Goal: Task Accomplishment & Management: Manage account settings

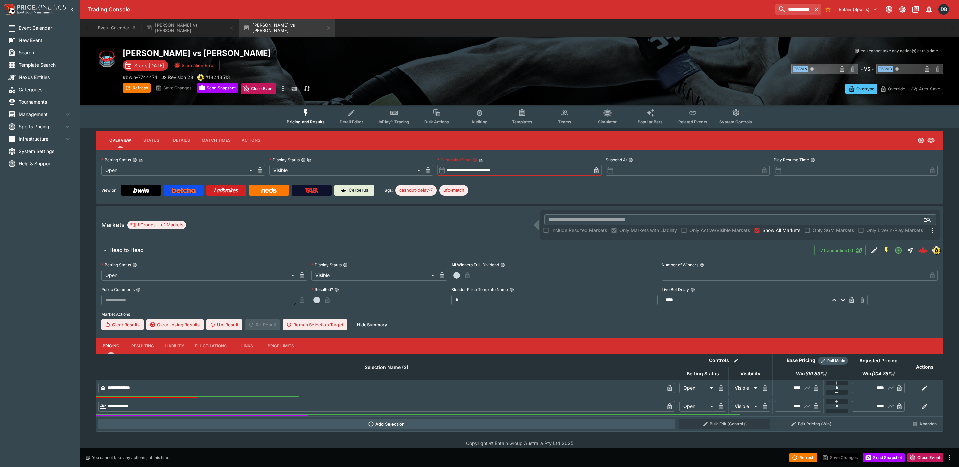
click at [476, 171] on input "**********" at bounding box center [517, 170] width 145 height 11
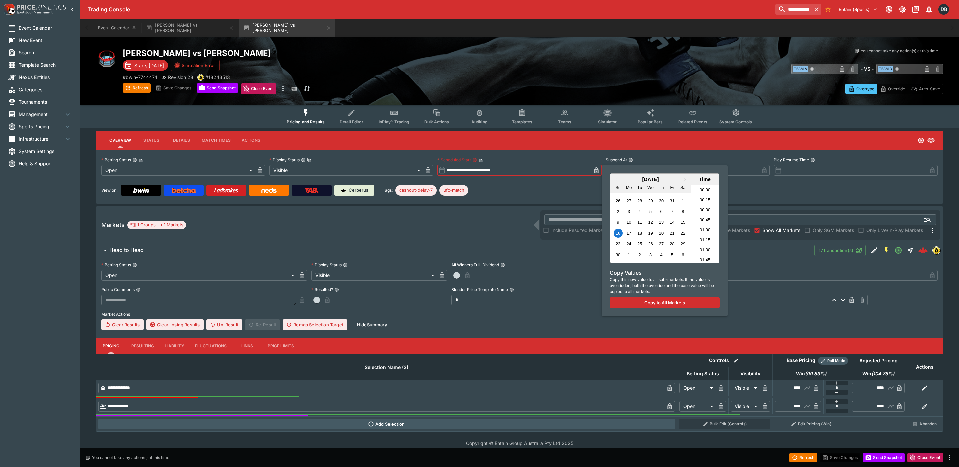
scroll to position [445, 0]
click at [617, 178] on span "Previous Month" at bounding box center [617, 180] width 0 height 8
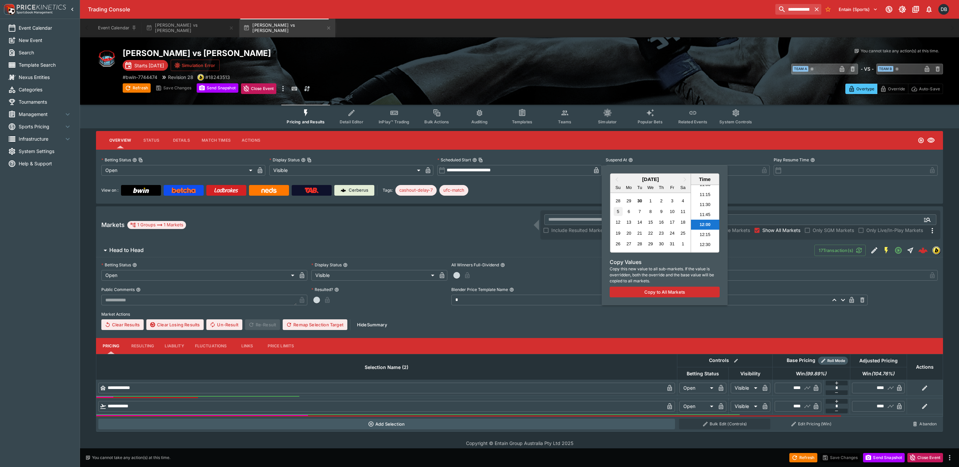
click at [617, 211] on div "5" at bounding box center [618, 211] width 9 height 9
click at [541, 193] on div at bounding box center [479, 233] width 959 height 467
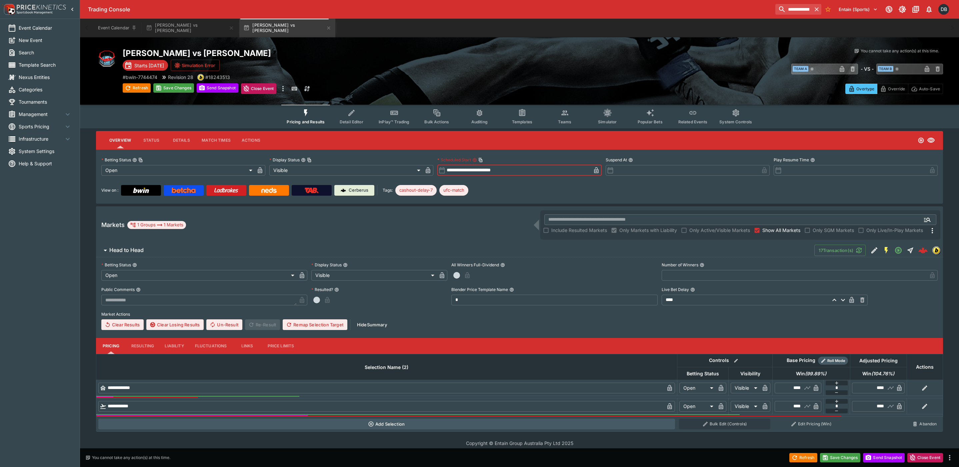
click at [479, 171] on input "**********" at bounding box center [517, 170] width 145 height 11
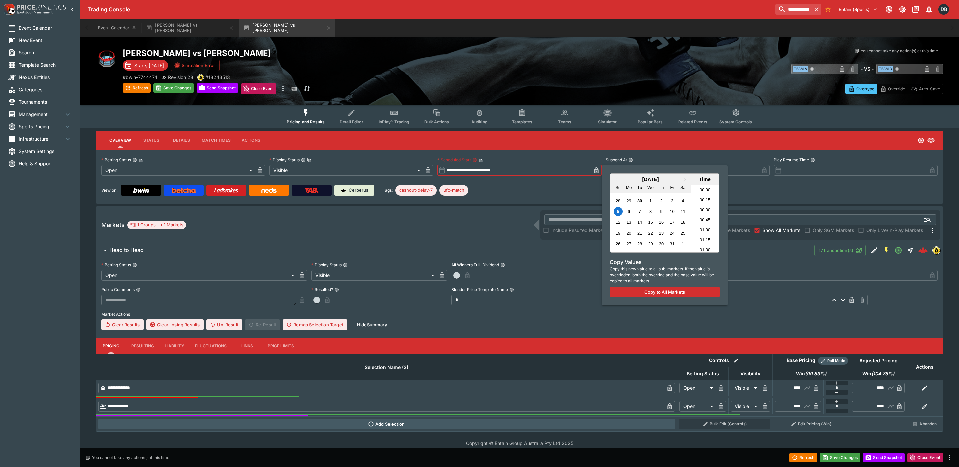
scroll to position [451, 0]
type input "**********"
click at [497, 191] on div at bounding box center [479, 233] width 959 height 467
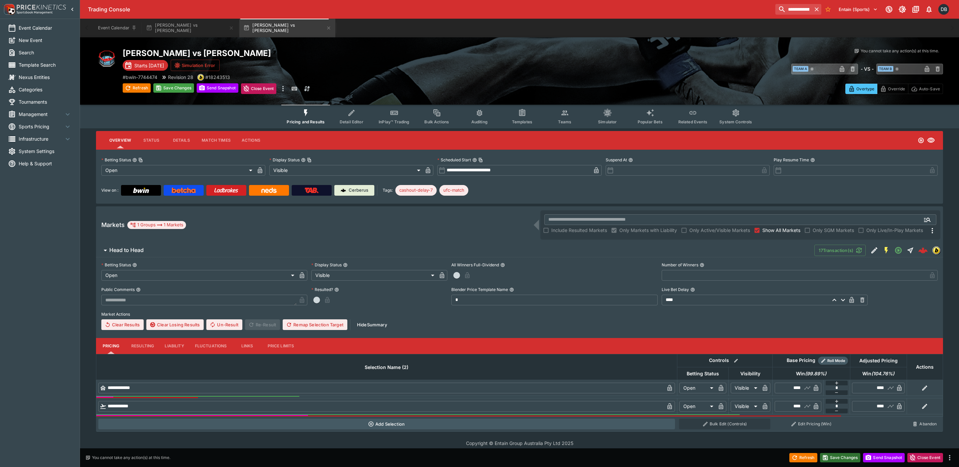
click at [839, 459] on button "Save Changes" at bounding box center [840, 457] width 41 height 9
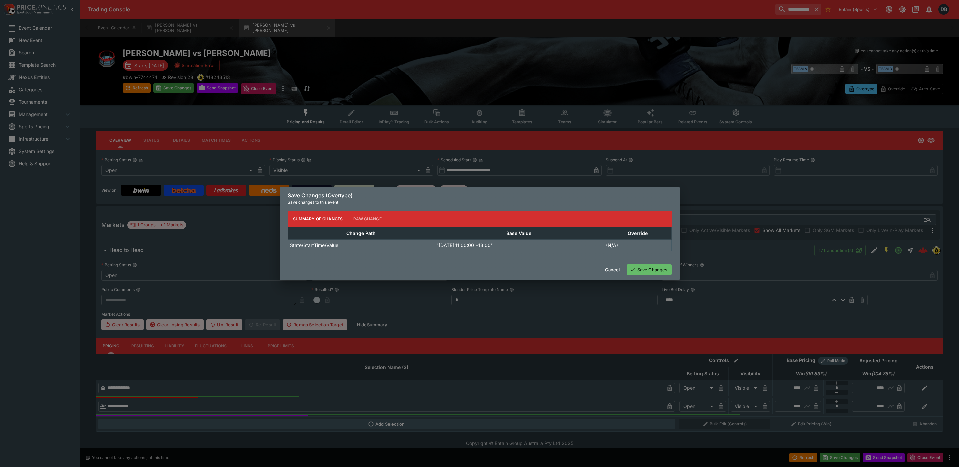
click at [648, 268] on button "Save Changes" at bounding box center [649, 269] width 45 height 11
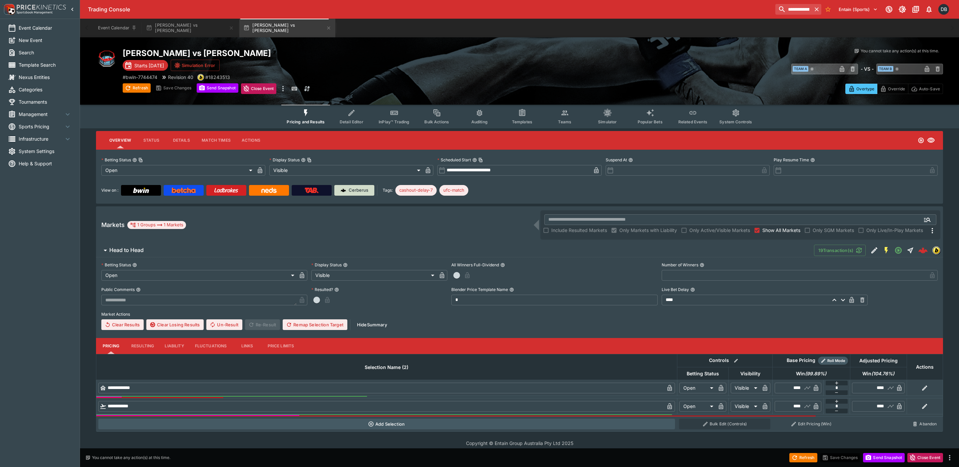
click at [352, 188] on p "Cerberus" at bounding box center [359, 190] width 20 height 7
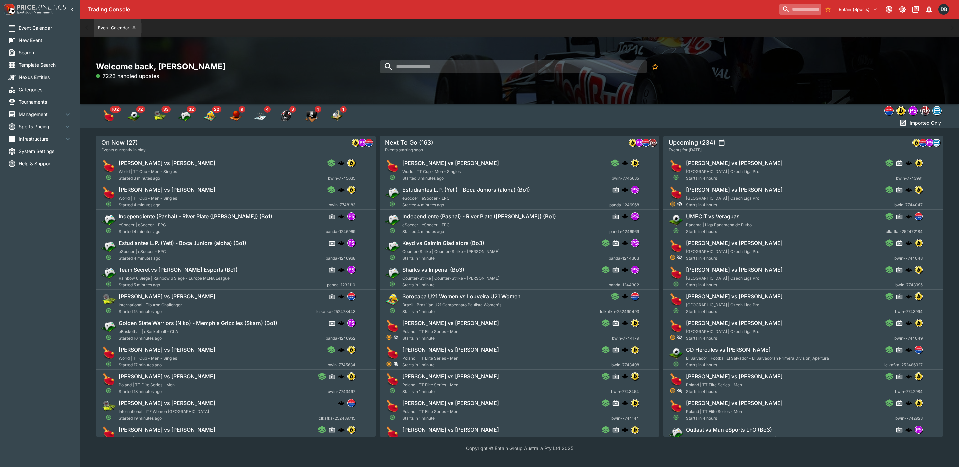
click at [780, 10] on input "search" at bounding box center [801, 9] width 42 height 11
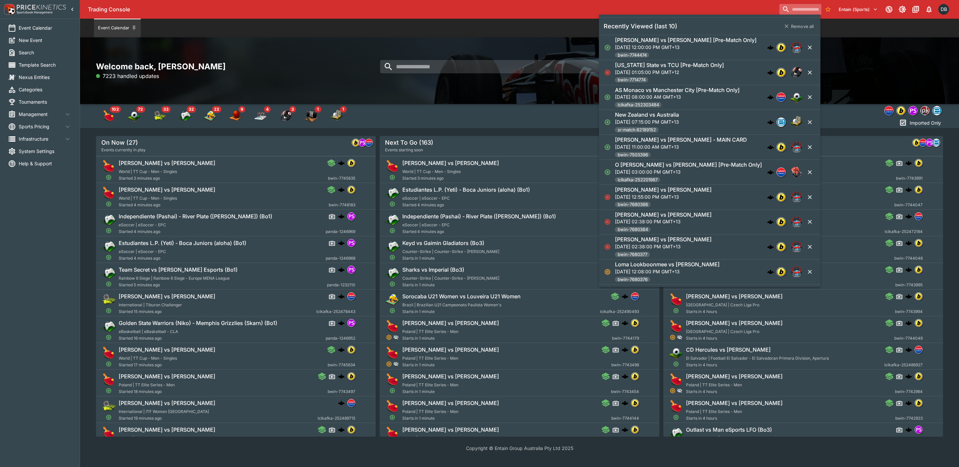
paste input "**********"
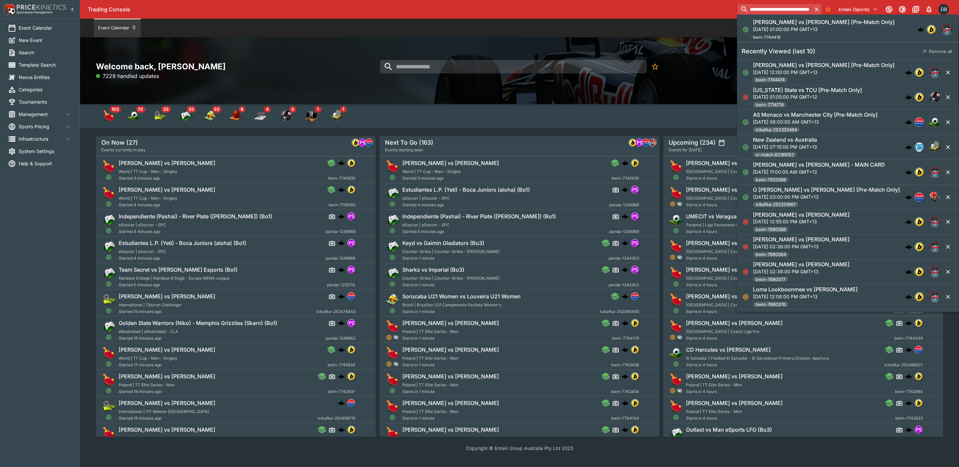
type input "**********"
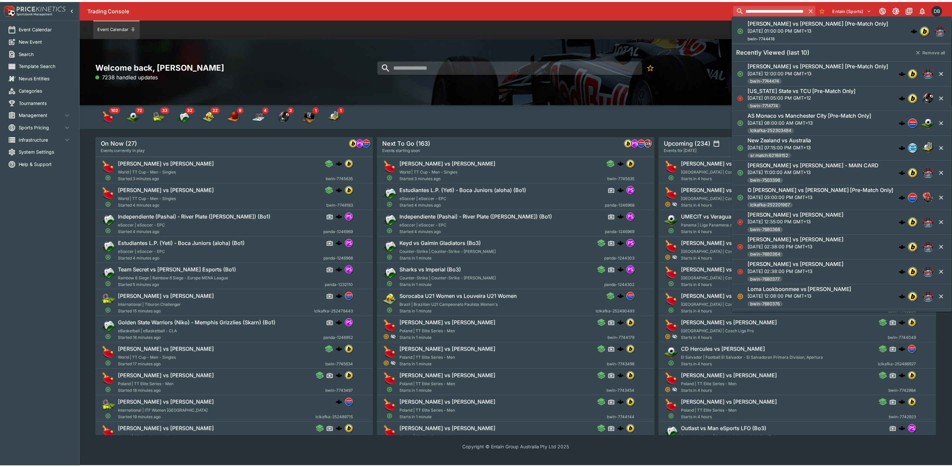
scroll to position [0, 0]
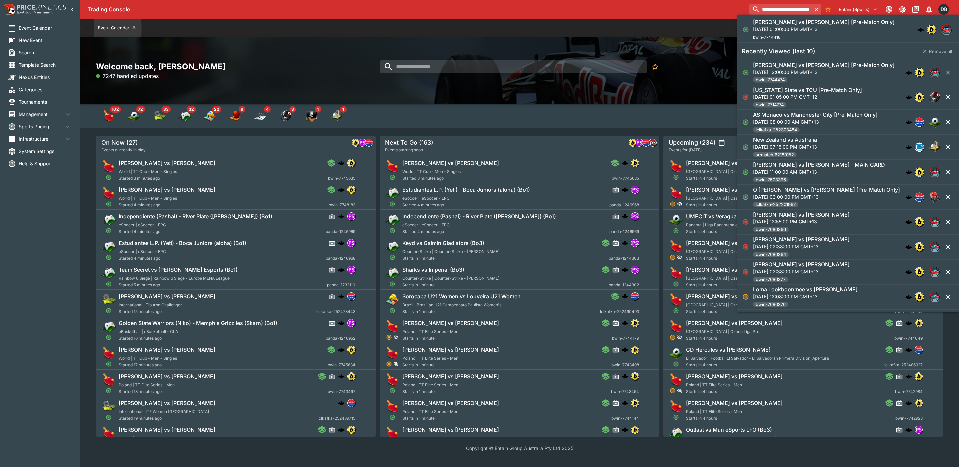
click at [24, 152] on span "System Settings" at bounding box center [45, 151] width 53 height 7
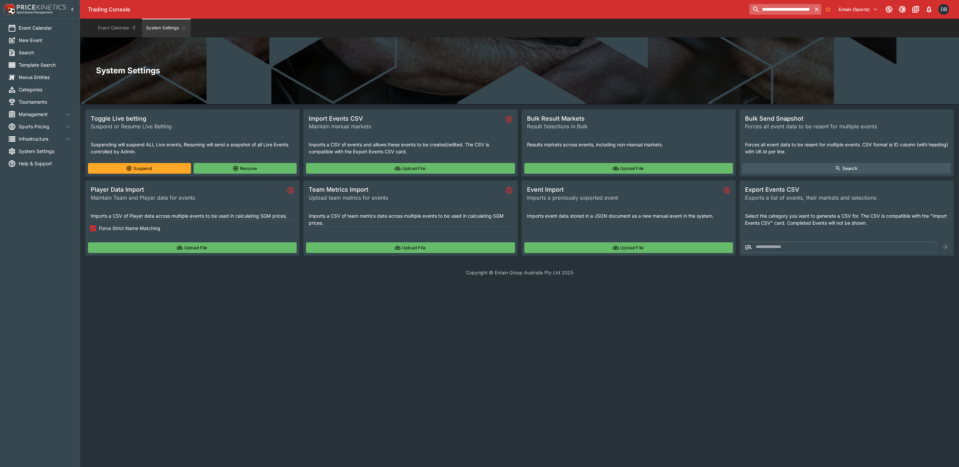
click at [782, 11] on input "**********" at bounding box center [781, 9] width 62 height 11
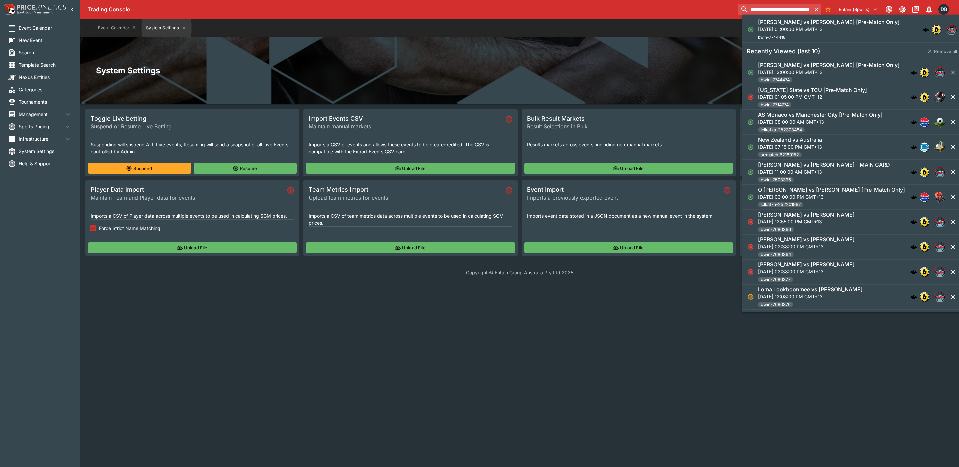
click at [782, 28] on p "[DATE] 01:00:00 PM GMT+13" at bounding box center [829, 28] width 142 height 7
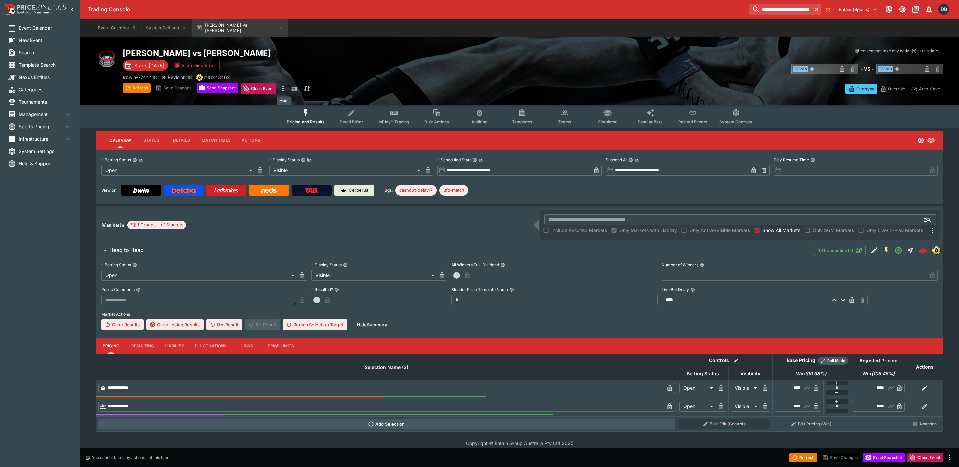
click at [284, 86] on icon "more" at bounding box center [283, 89] width 8 height 8
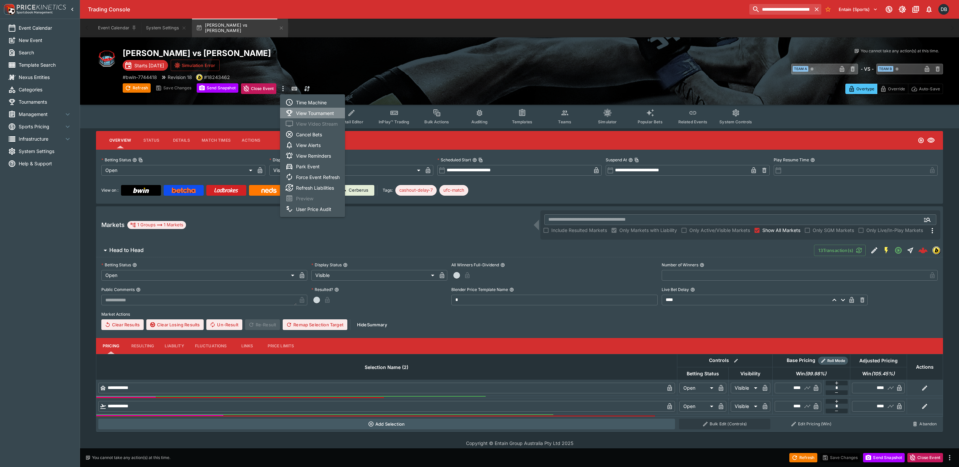
click at [311, 113] on li "View Tournament" at bounding box center [312, 113] width 65 height 11
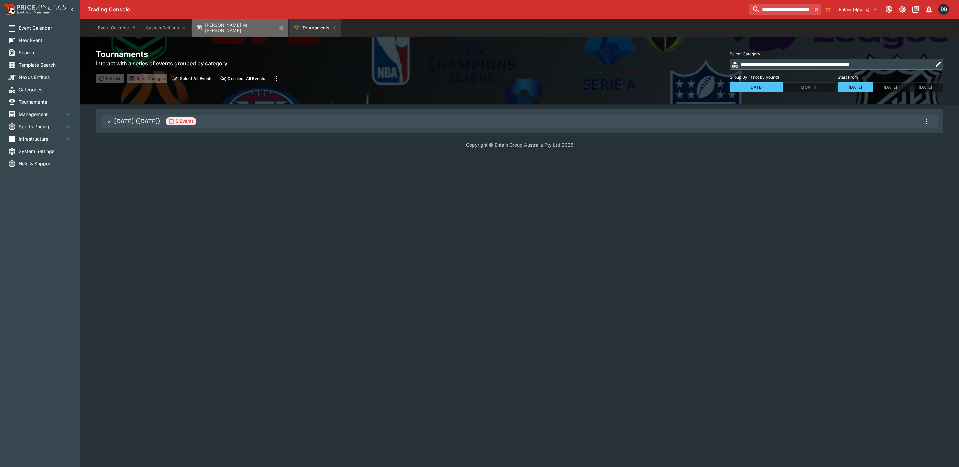
click at [279, 29] on icon "button" at bounding box center [281, 27] width 5 height 5
click at [247, 122] on span "[DATE] ([DATE]) 5 Events" at bounding box center [523, 121] width 819 height 12
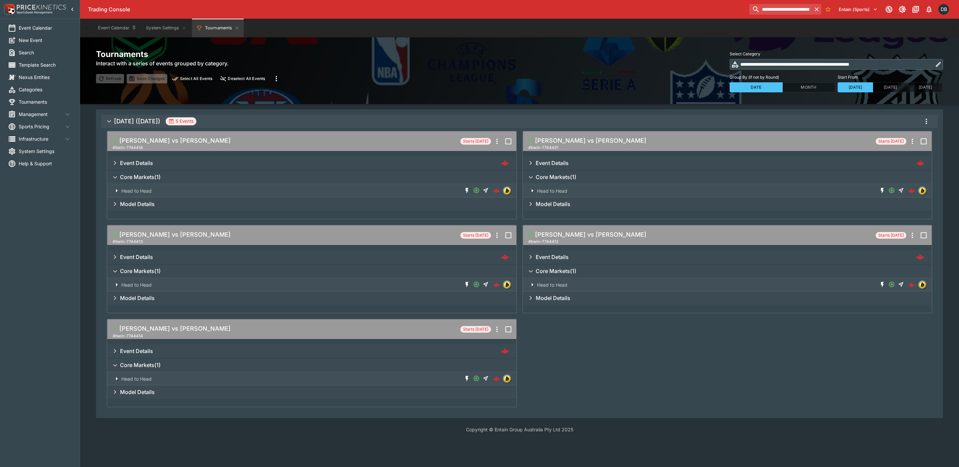
click at [136, 161] on h6 "Event Details" at bounding box center [136, 163] width 33 height 7
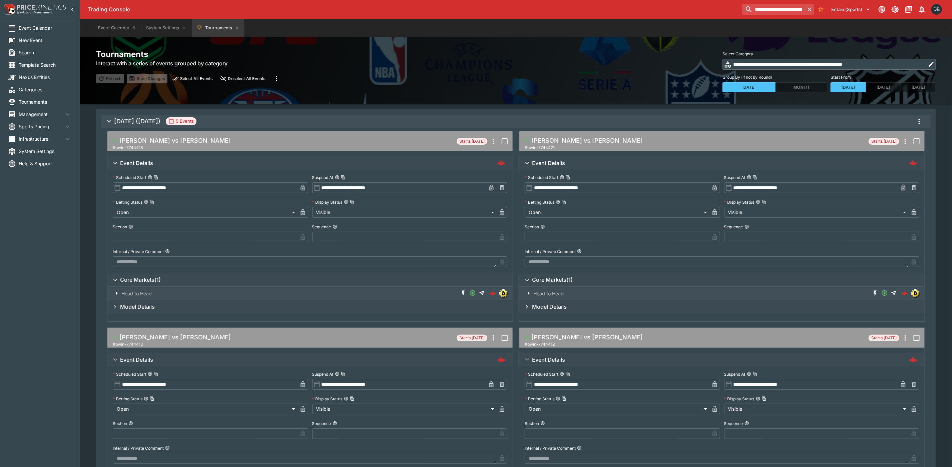
click at [153, 236] on input "text" at bounding box center [205, 237] width 185 height 11
type input "*"
click at [338, 234] on input "text" at bounding box center [404, 237] width 185 height 11
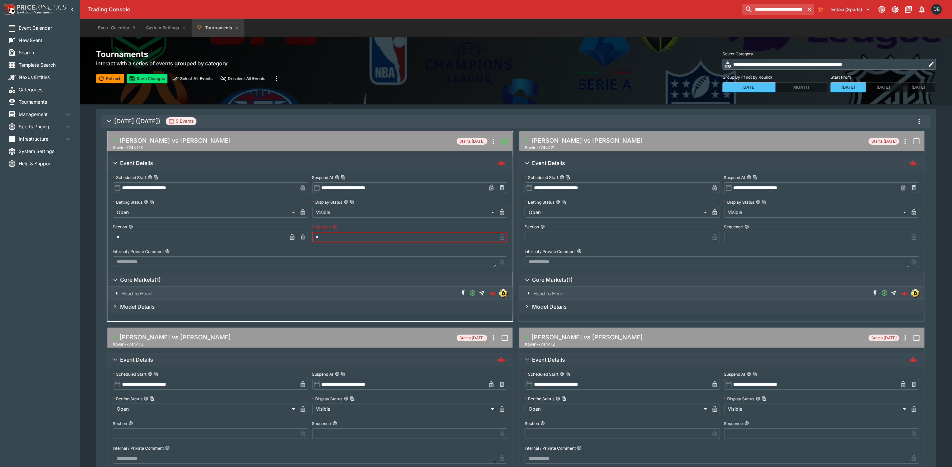
type input "*"
click at [578, 233] on input "text" at bounding box center [616, 237] width 185 height 11
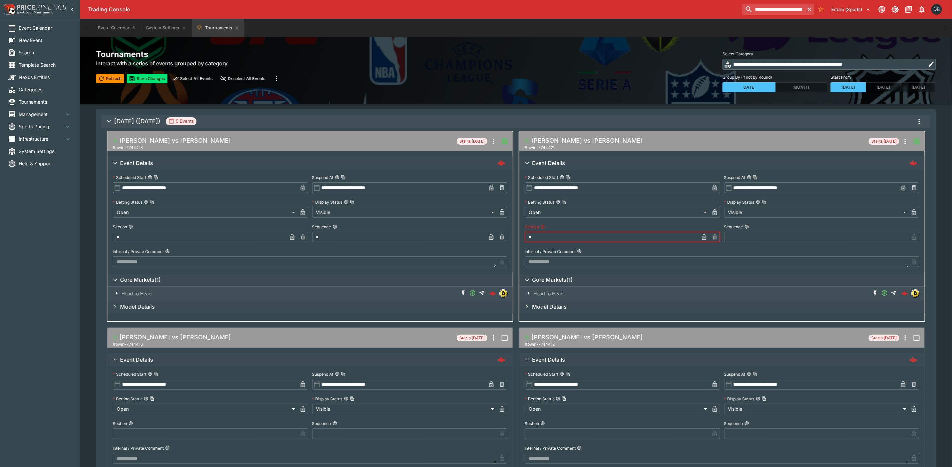
type input "*"
click at [745, 239] on input "text" at bounding box center [816, 237] width 185 height 11
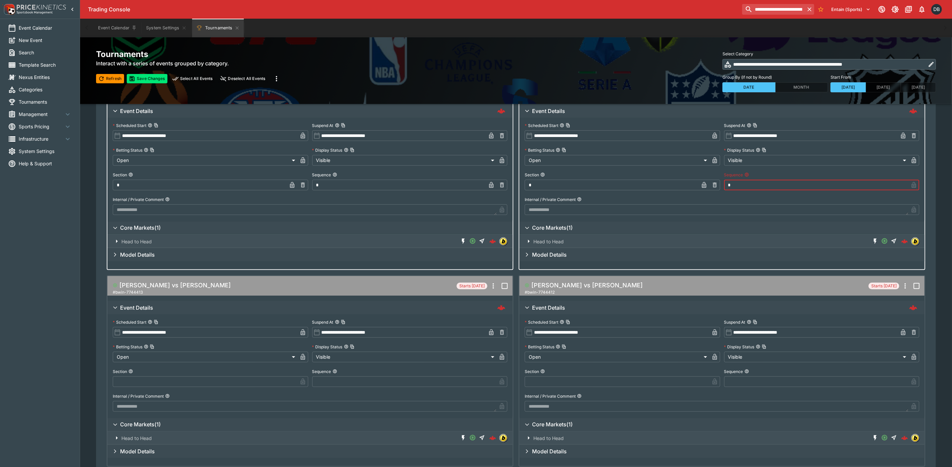
scroll to position [200, 0]
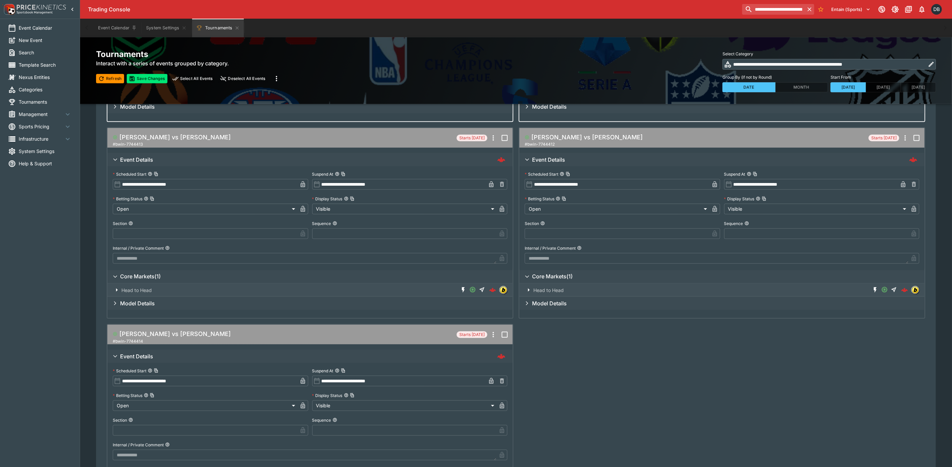
type input "*"
click at [135, 230] on input "text" at bounding box center [205, 233] width 185 height 11
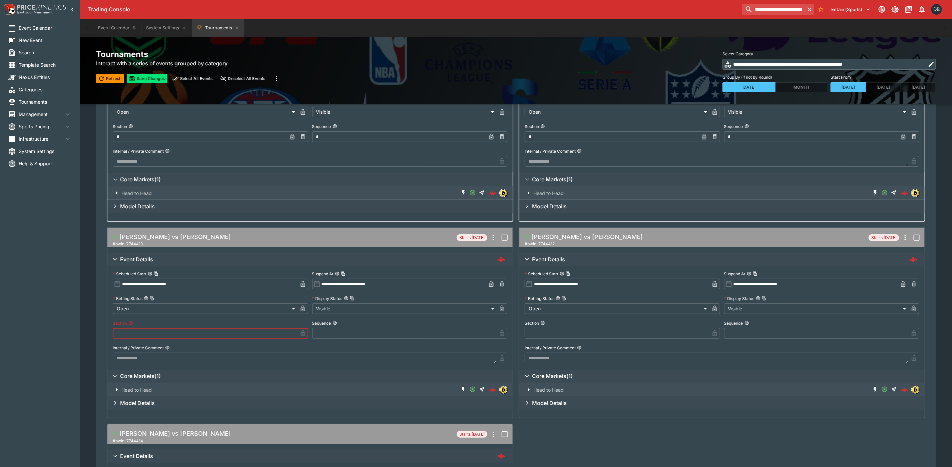
scroll to position [100, 0]
type input "*"
click at [363, 337] on input "text" at bounding box center [404, 333] width 185 height 11
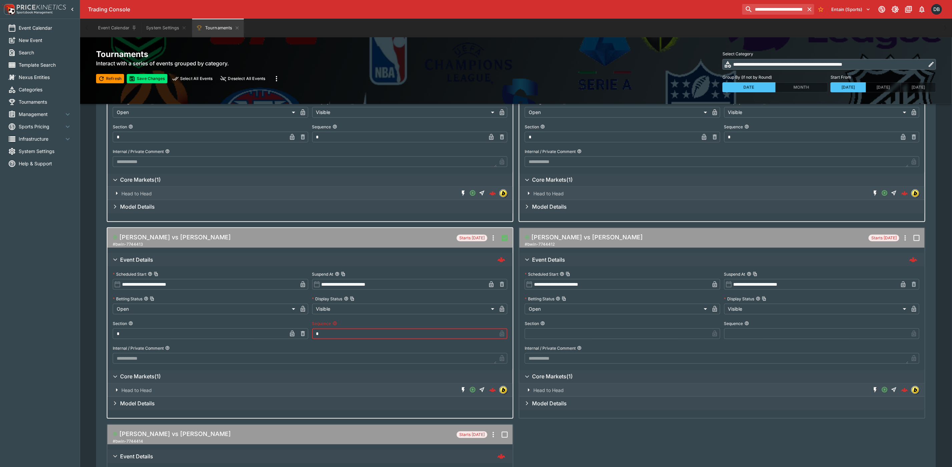
type input "*"
click at [560, 329] on input "text" at bounding box center [616, 333] width 185 height 11
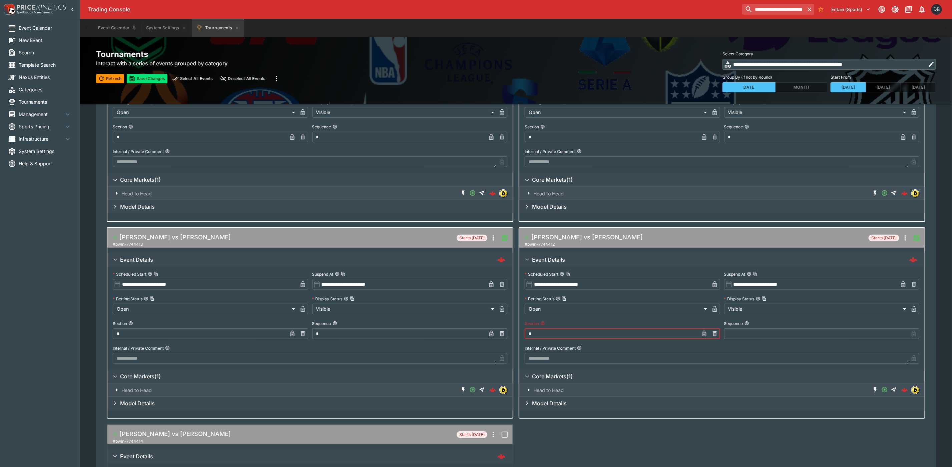
type input "*"
click at [740, 331] on input "text" at bounding box center [816, 333] width 185 height 11
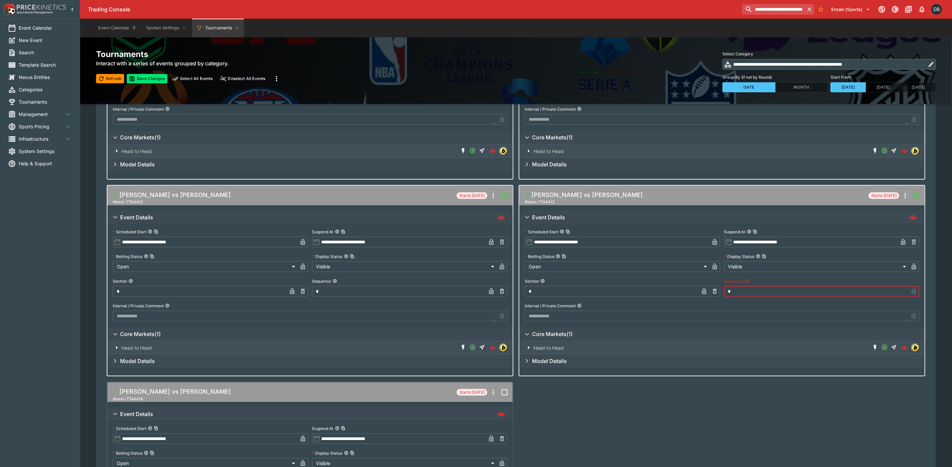
scroll to position [250, 0]
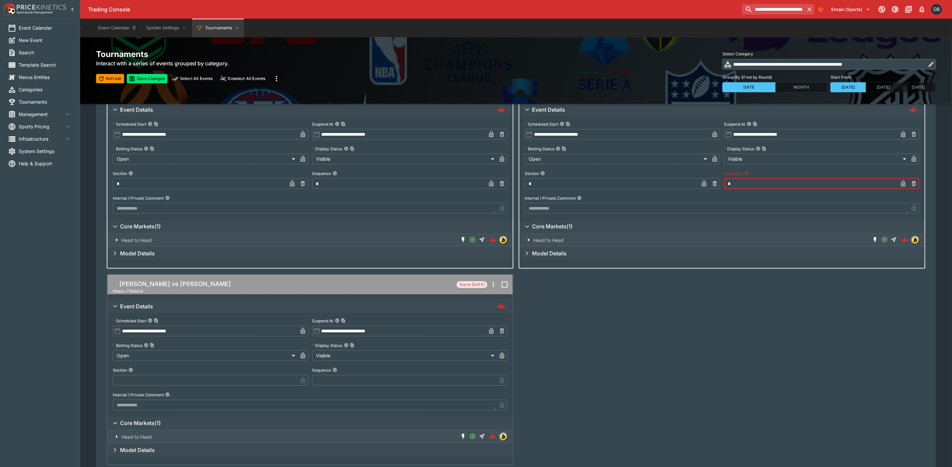
type input "*"
click at [147, 382] on input "text" at bounding box center [205, 380] width 185 height 11
type input "*"
click at [339, 380] on input "text" at bounding box center [404, 380] width 185 height 11
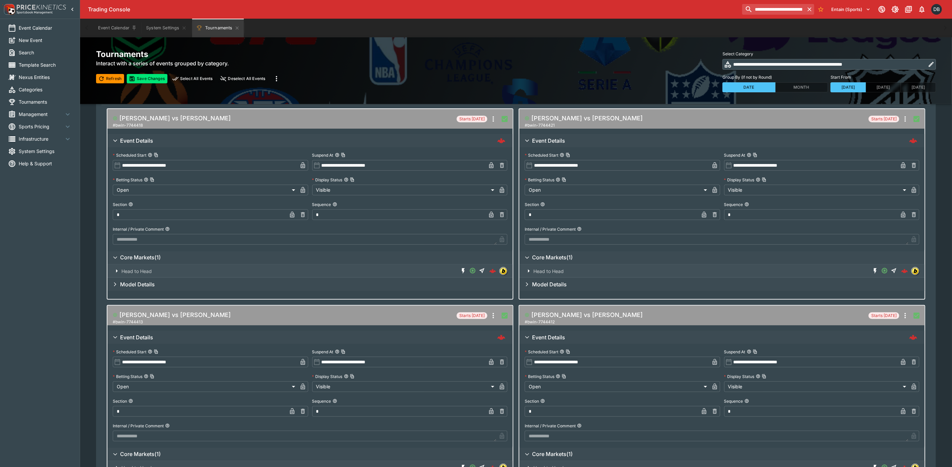
scroll to position [0, 0]
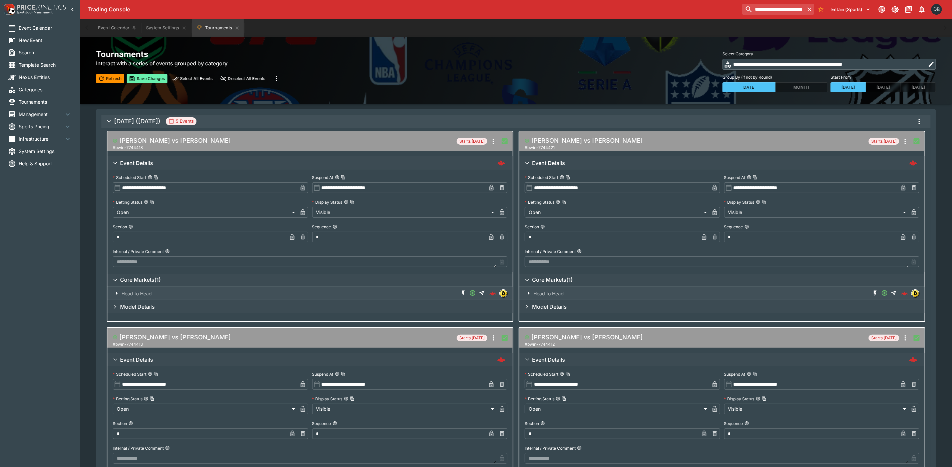
type input "*"
click at [139, 76] on button "Save Changes" at bounding box center [147, 78] width 41 height 9
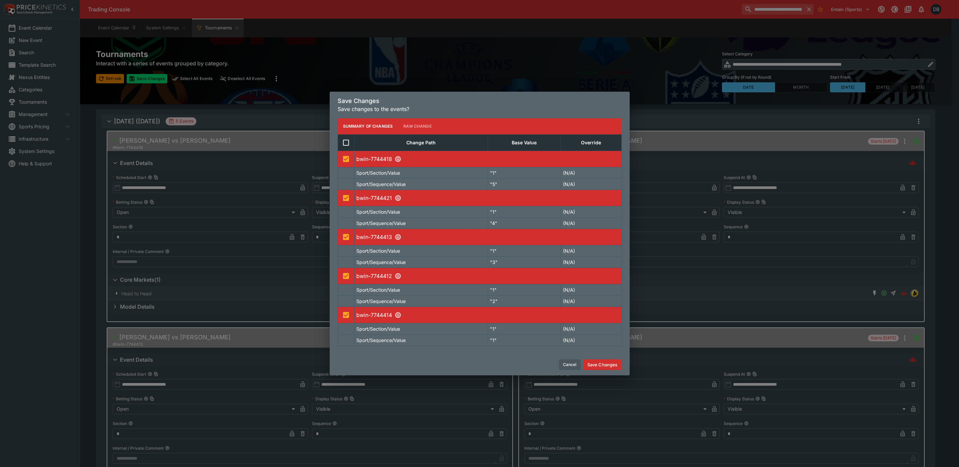
click at [587, 361] on button "Save Changes" at bounding box center [602, 364] width 38 height 11
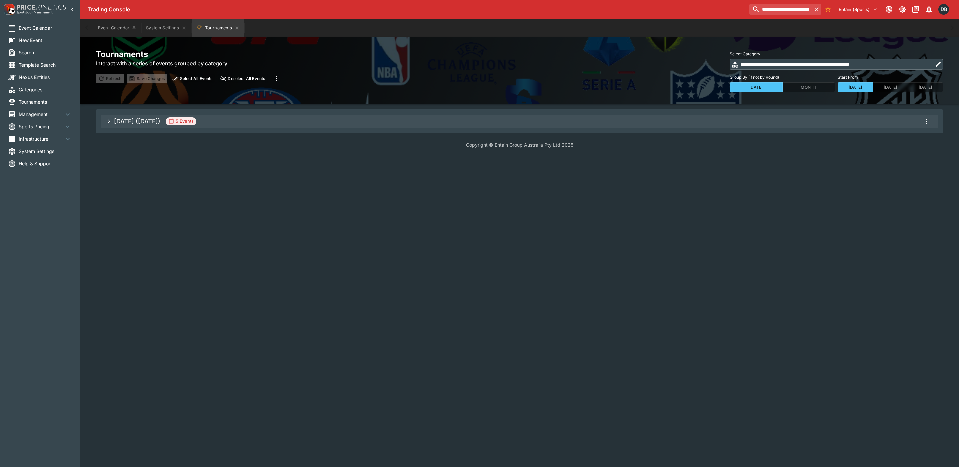
click at [255, 123] on span "[DATE] ([DATE]) 5 Events" at bounding box center [523, 121] width 819 height 12
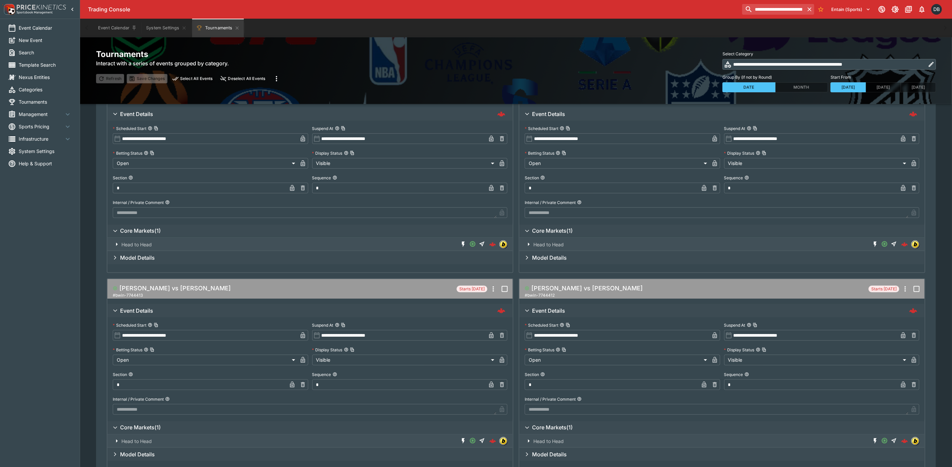
scroll to position [281, 0]
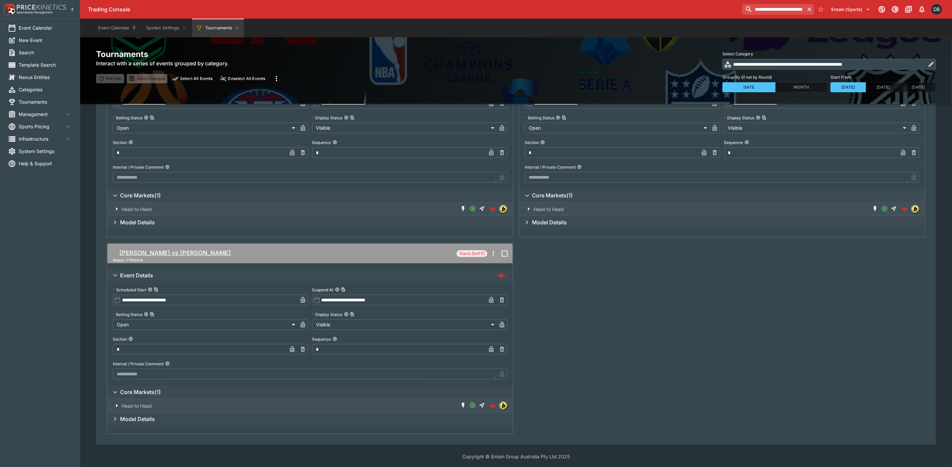
click at [200, 253] on h5 "[PERSON_NAME] vs [PERSON_NAME]" at bounding box center [174, 253] width 111 height 8
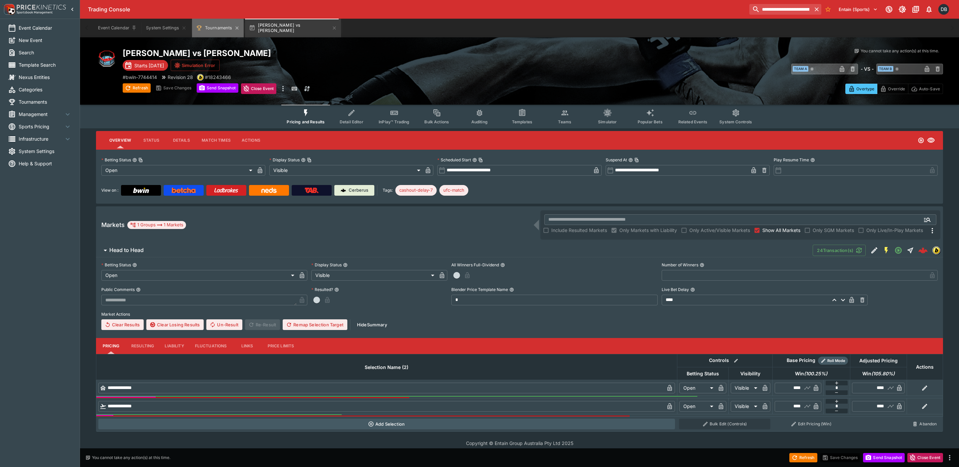
click at [209, 21] on button "Tournaments" at bounding box center [218, 28] width 52 height 19
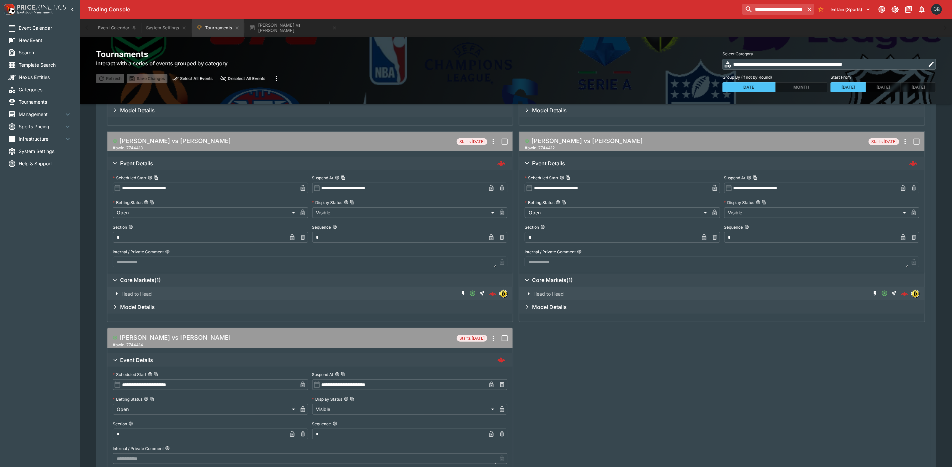
scroll to position [100, 0]
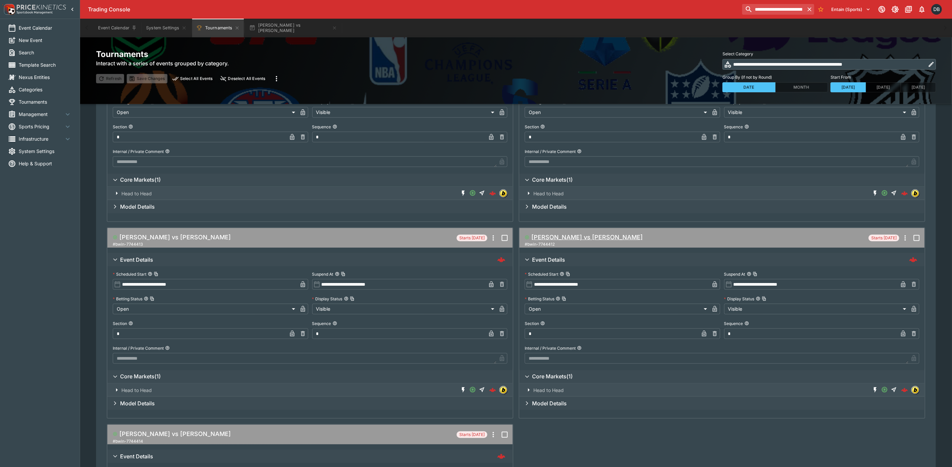
click at [573, 236] on h5 "[PERSON_NAME] vs [PERSON_NAME]" at bounding box center [586, 237] width 111 height 8
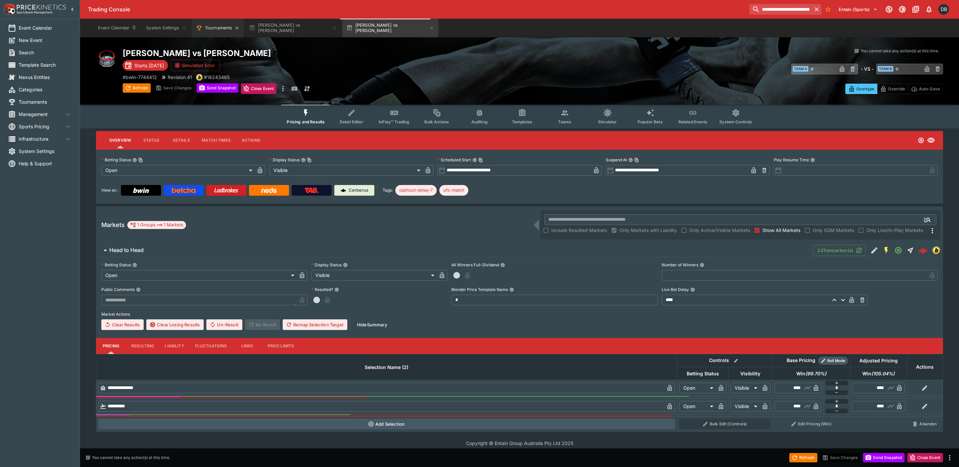
click at [208, 28] on button "Tournaments" at bounding box center [218, 28] width 52 height 19
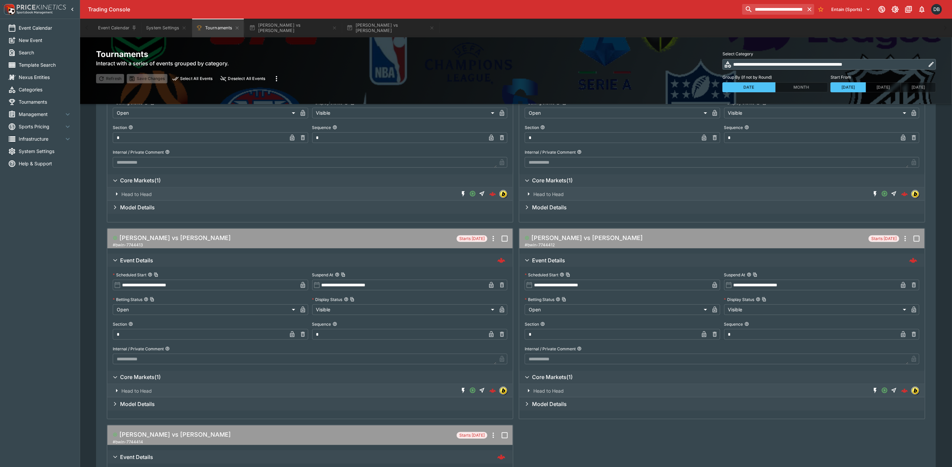
scroll to position [100, 0]
click at [179, 235] on h5 "[PERSON_NAME] vs [PERSON_NAME]" at bounding box center [174, 237] width 111 height 8
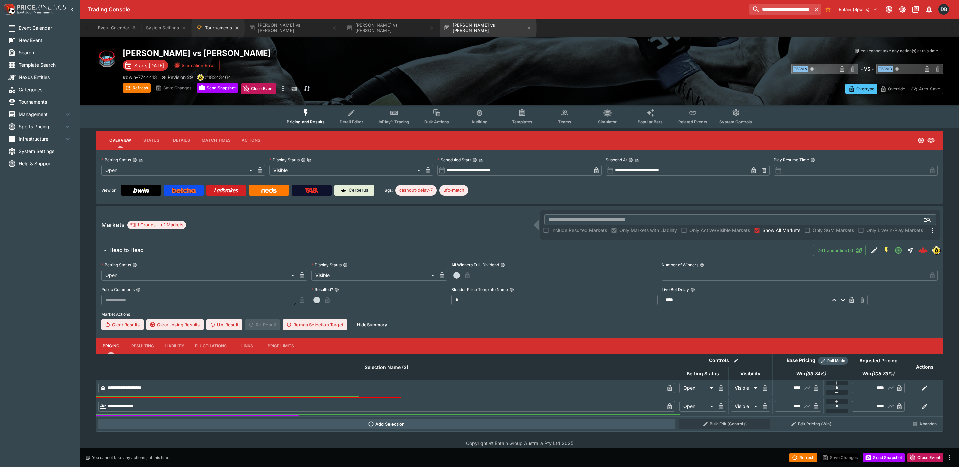
click at [218, 27] on button "Tournaments" at bounding box center [218, 28] width 52 height 19
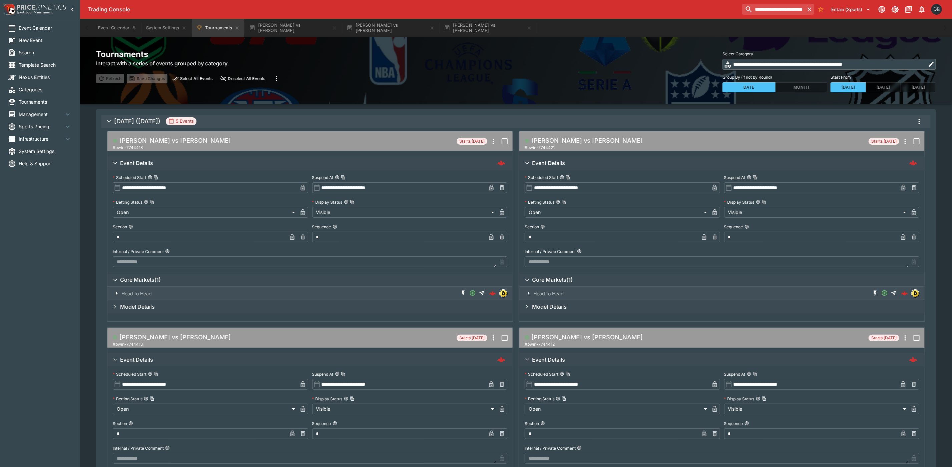
click at [556, 140] on h5 "[PERSON_NAME] vs [PERSON_NAME]" at bounding box center [586, 141] width 111 height 8
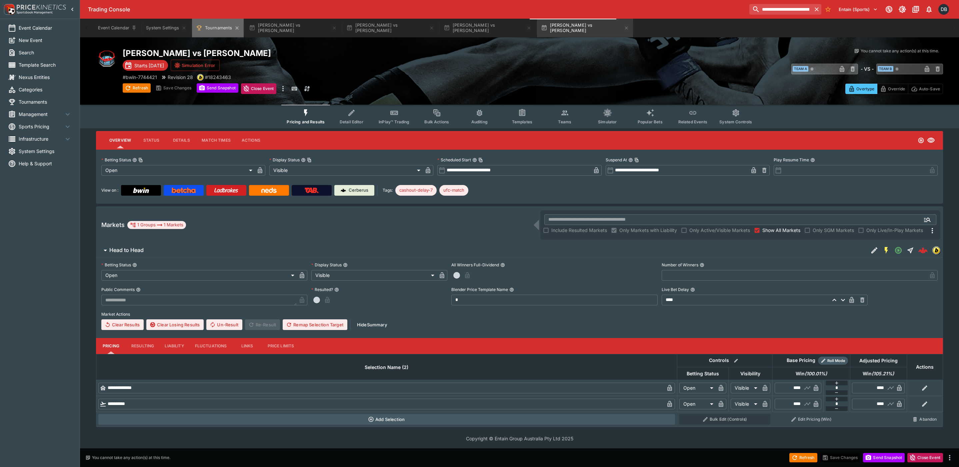
click at [216, 26] on button "Tournaments" at bounding box center [218, 28] width 52 height 19
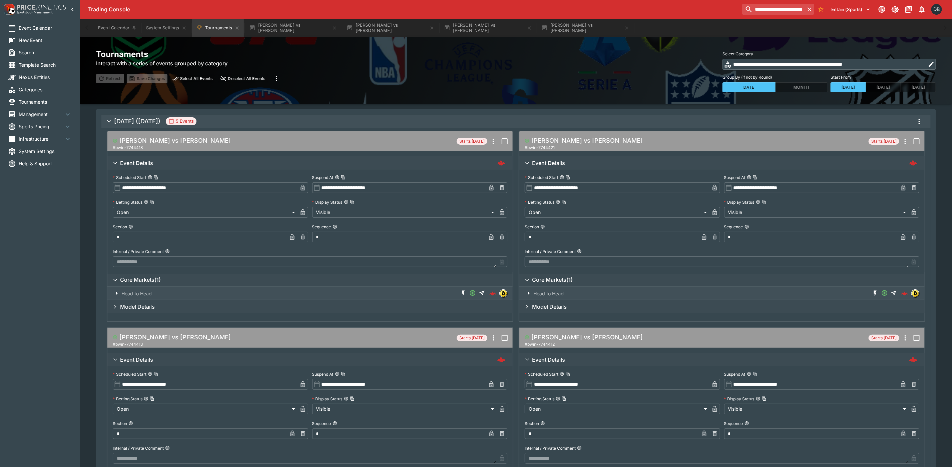
click at [168, 141] on h5 "[PERSON_NAME] vs [PERSON_NAME]" at bounding box center [174, 141] width 111 height 8
